Goal: Task Accomplishment & Management: Complete application form

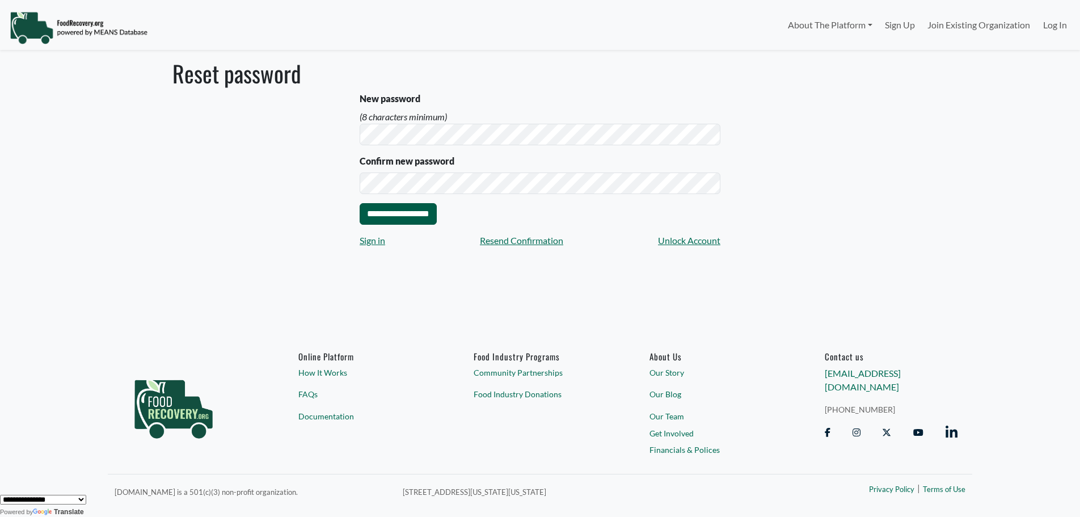
click at [408, 218] on input "**********" at bounding box center [398, 214] width 77 height 22
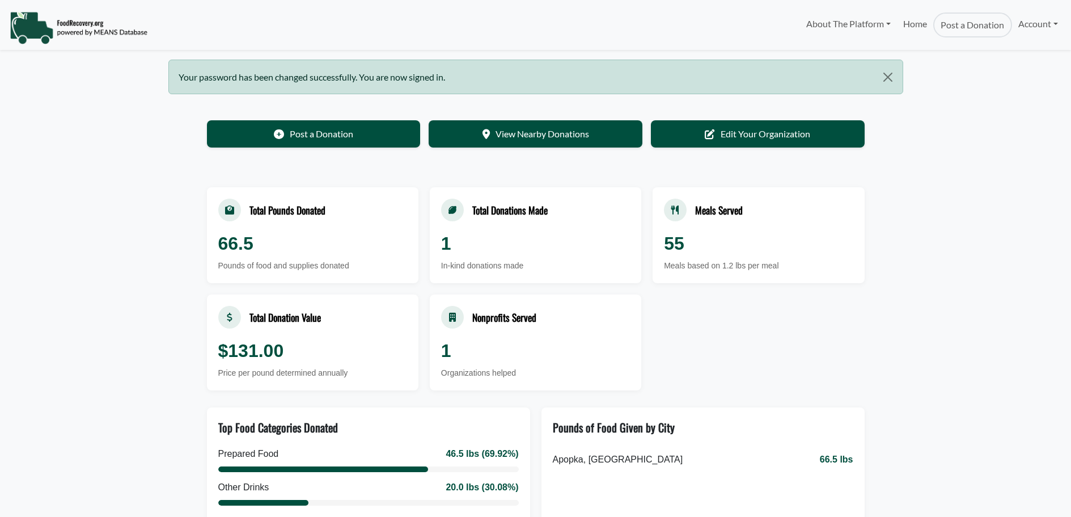
select select "Language Translate Widget"
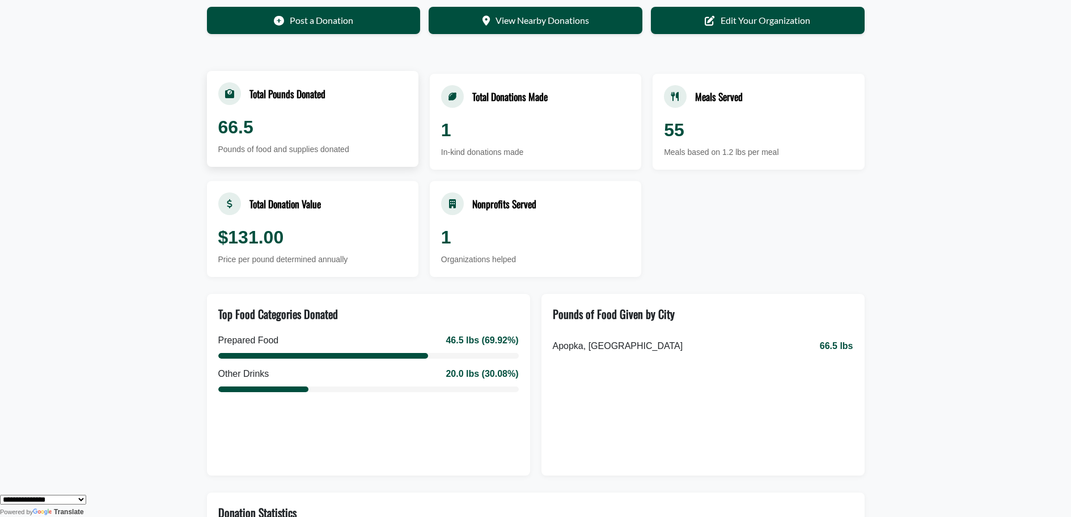
scroll to position [57, 0]
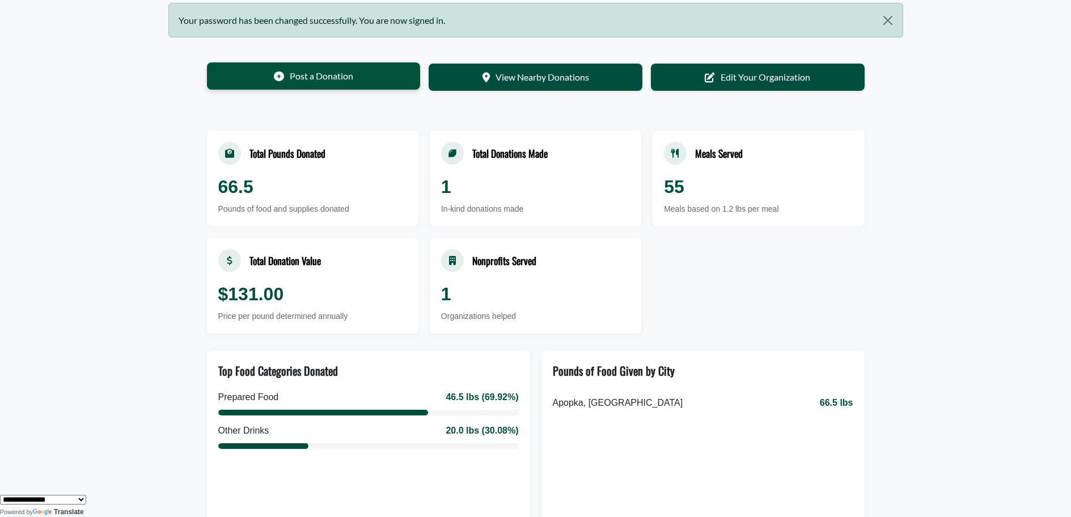
click at [315, 78] on link "Post a Donation" at bounding box center [314, 75] width 214 height 27
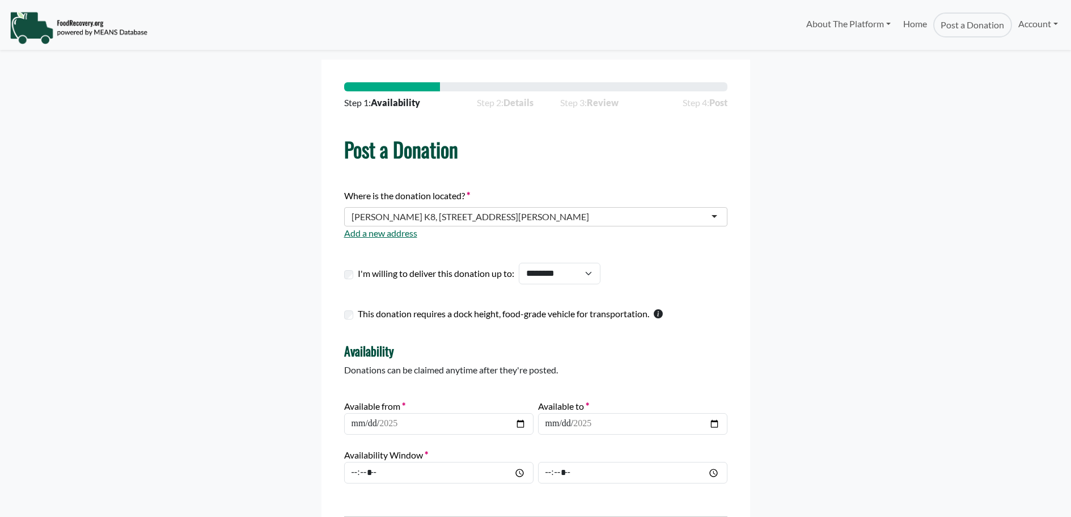
select select "Language Translate Widget"
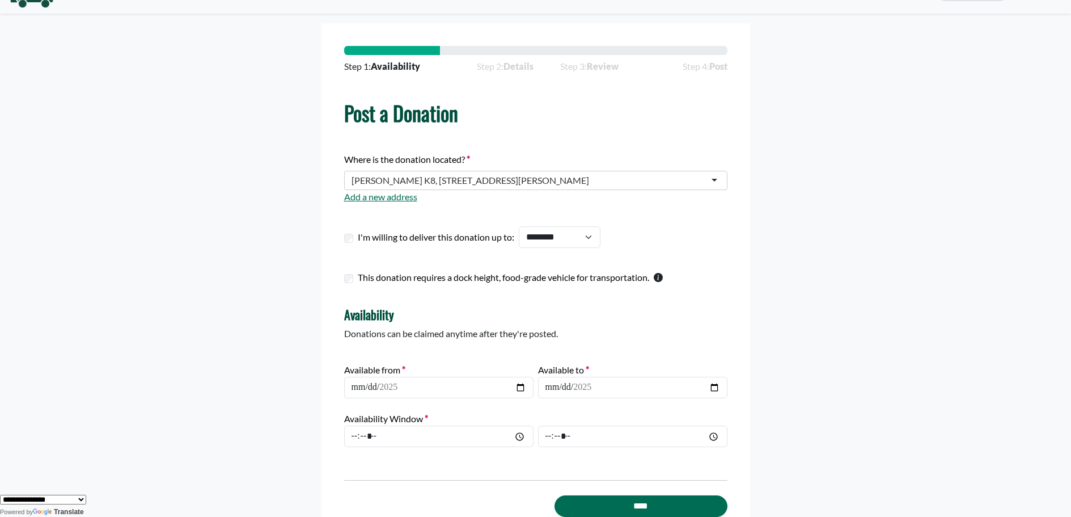
scroll to position [57, 0]
